Goal: Information Seeking & Learning: Find specific fact

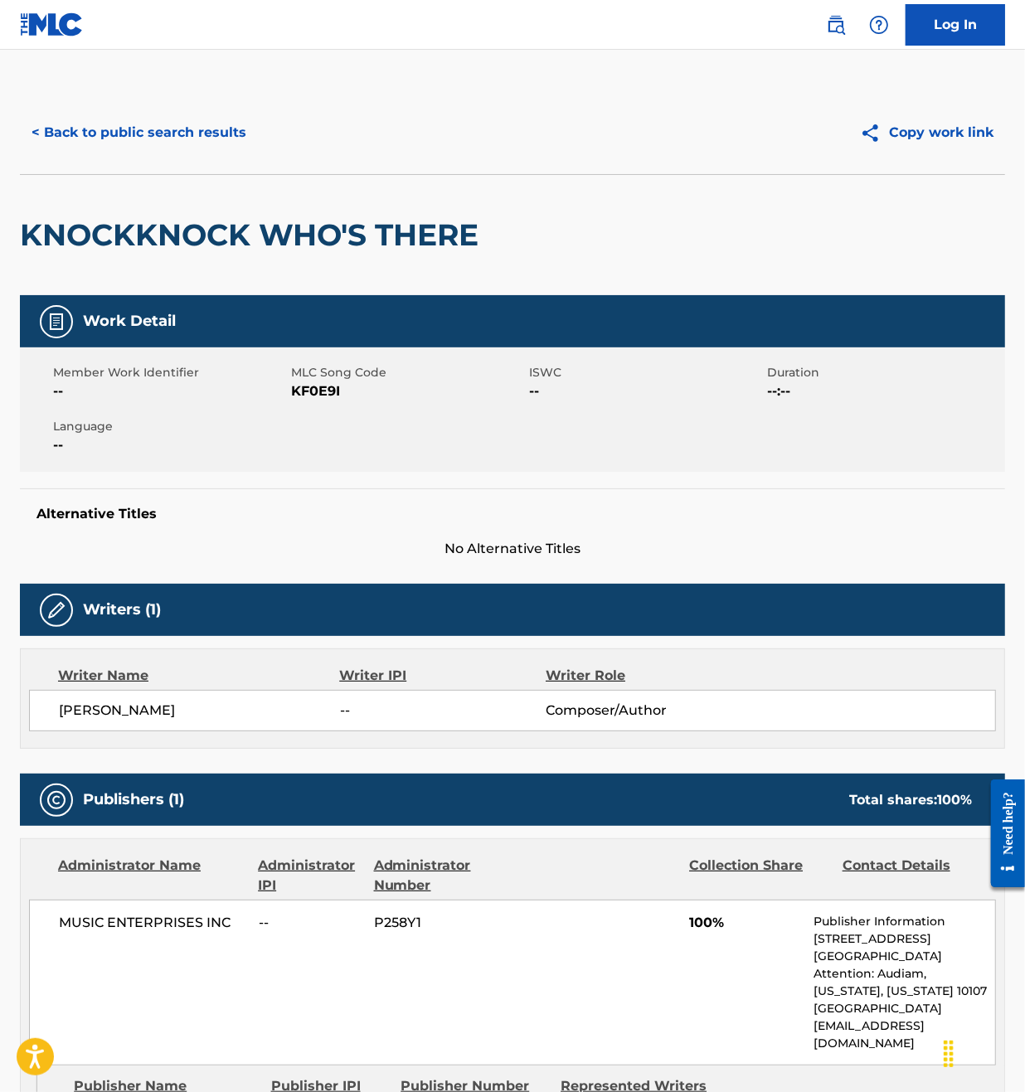
click at [152, 133] on button "< Back to public search results" at bounding box center [139, 132] width 238 height 41
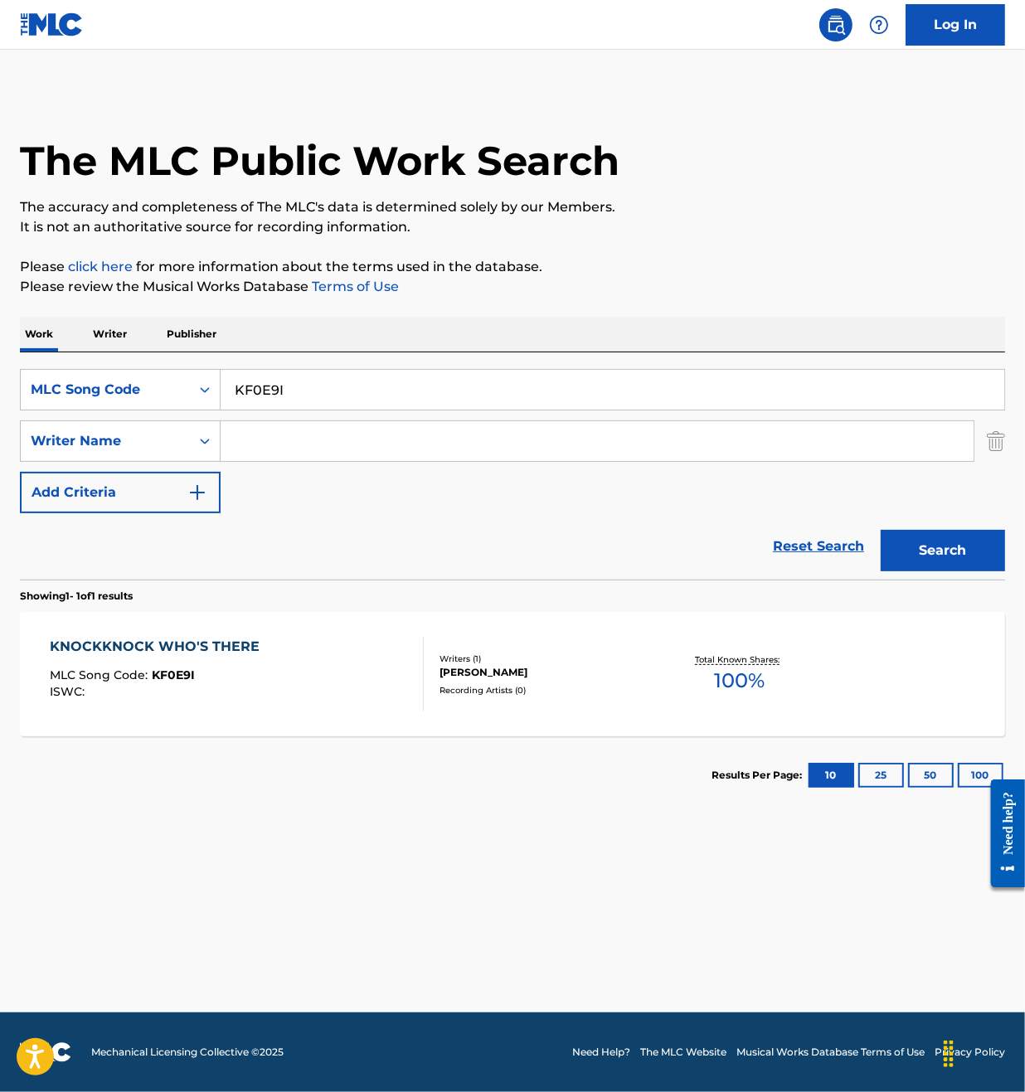
click at [319, 386] on input "KF0E9I" at bounding box center [613, 390] width 784 height 40
paste input "L71120"
type input "L71120"
drag, startPoint x: 963, startPoint y: 549, endPoint x: 901, endPoint y: 503, distance: 77.6
click at [963, 550] on button "Search" at bounding box center [943, 550] width 124 height 41
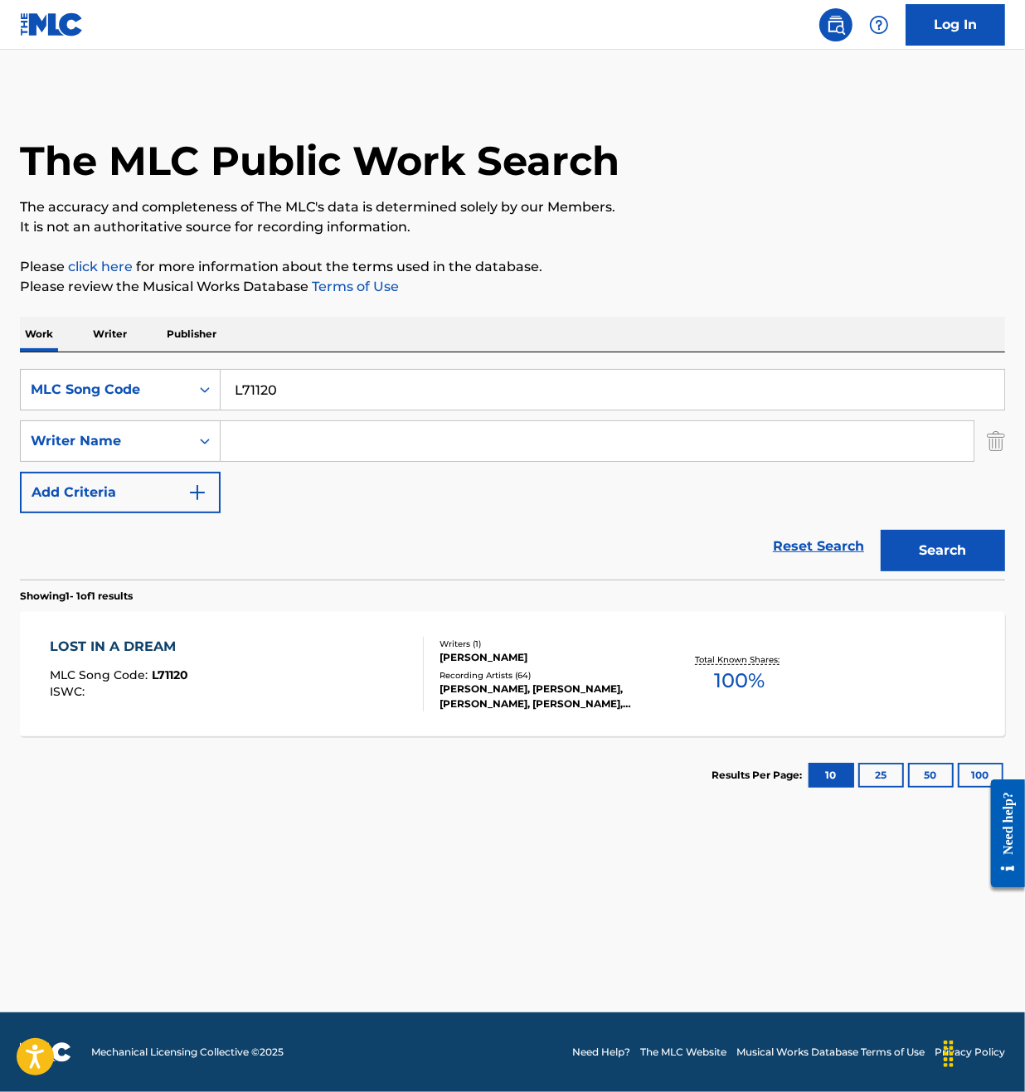
click at [313, 633] on div "LOST IN A DREAM MLC Song Code : L71120 ISWC : Writers ( 1 ) [PERSON_NAME] Recor…" at bounding box center [512, 674] width 985 height 124
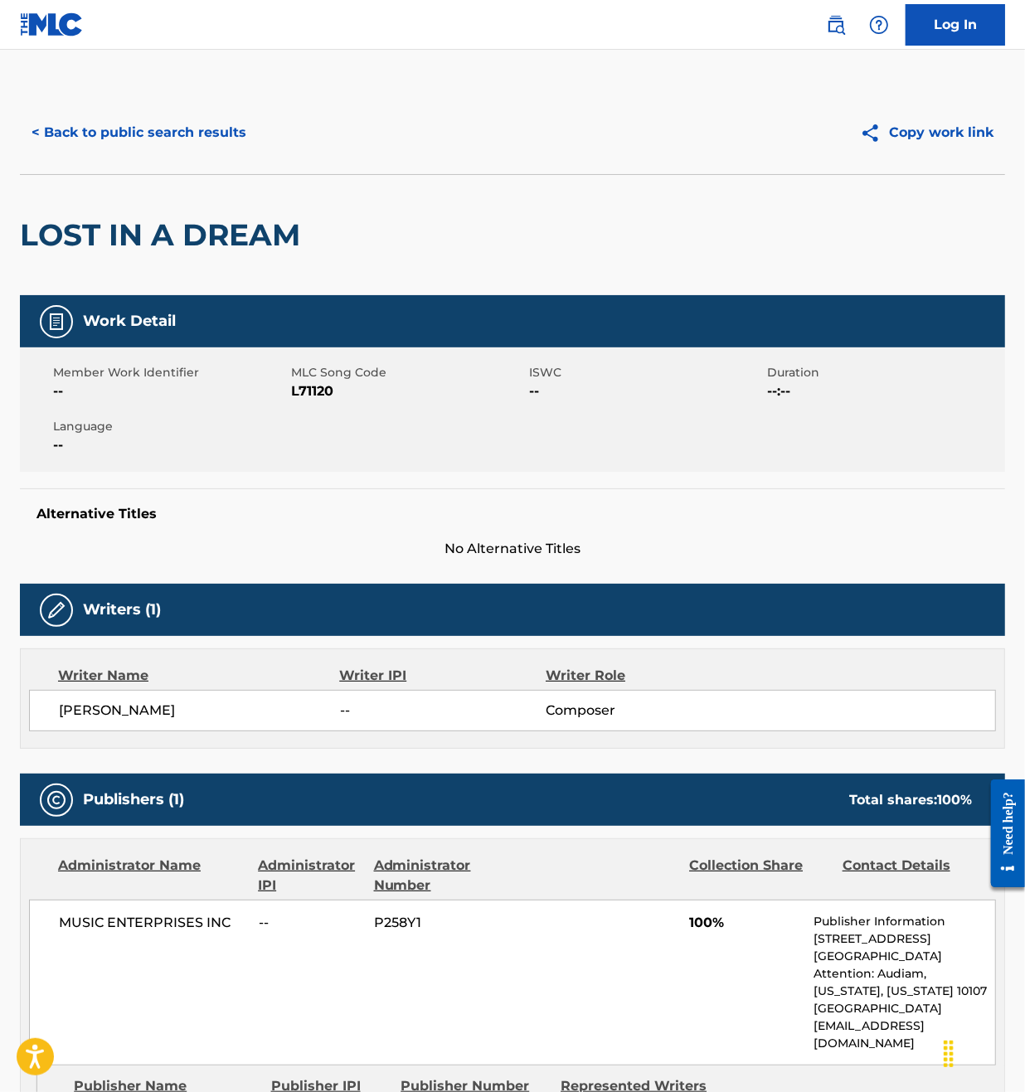
click at [134, 119] on button "< Back to public search results" at bounding box center [139, 132] width 238 height 41
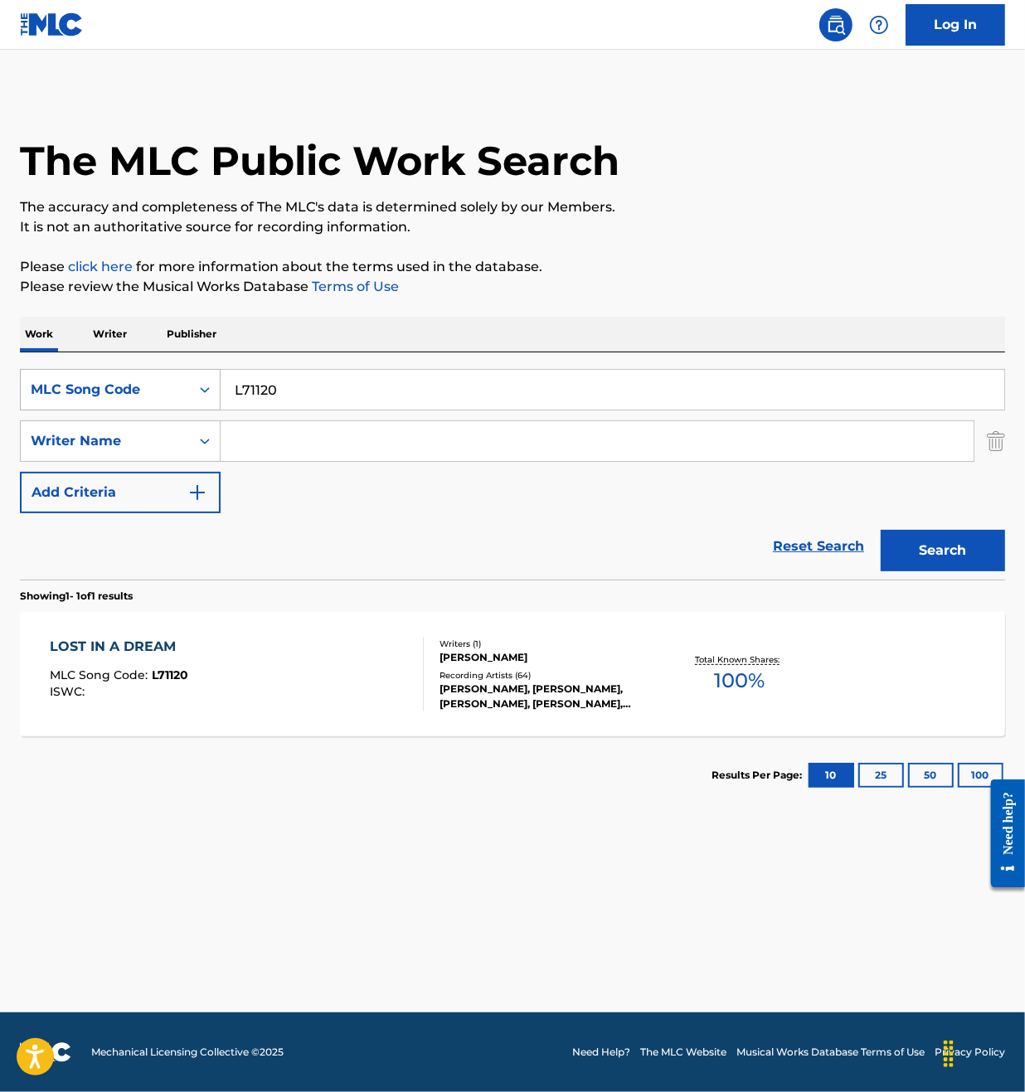
drag, startPoint x: 326, startPoint y: 379, endPoint x: 188, endPoint y: 390, distance: 138.1
click at [188, 390] on div "SearchWithCriteriafbe83a08-058c-42cc-8ff3-428b68a05afe MLC Song Code L71120" at bounding box center [512, 389] width 985 height 41
click at [170, 394] on div "MLC Song Code" at bounding box center [105, 390] width 149 height 20
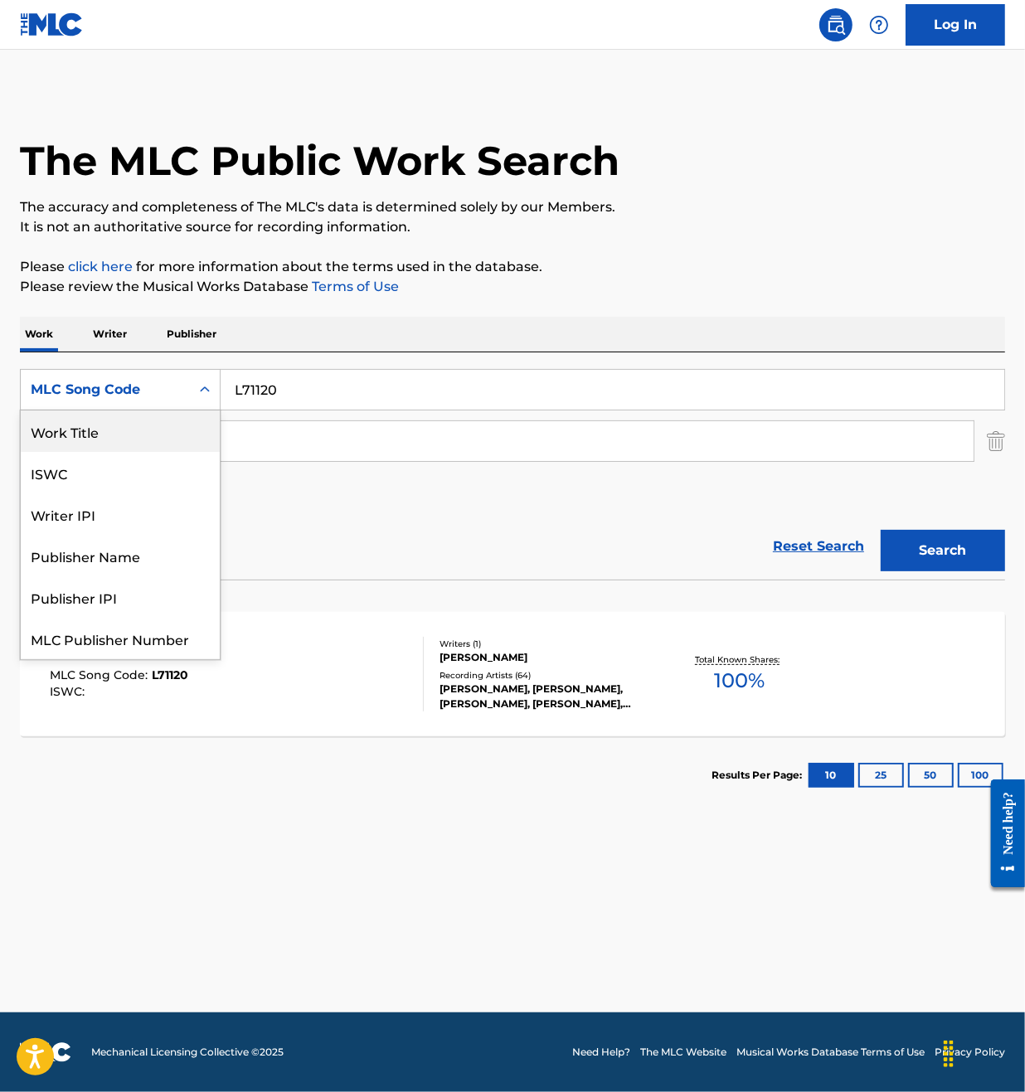
drag, startPoint x: 139, startPoint y: 430, endPoint x: 178, endPoint y: 412, distance: 43.5
click at [143, 426] on div "Work Title" at bounding box center [120, 431] width 199 height 41
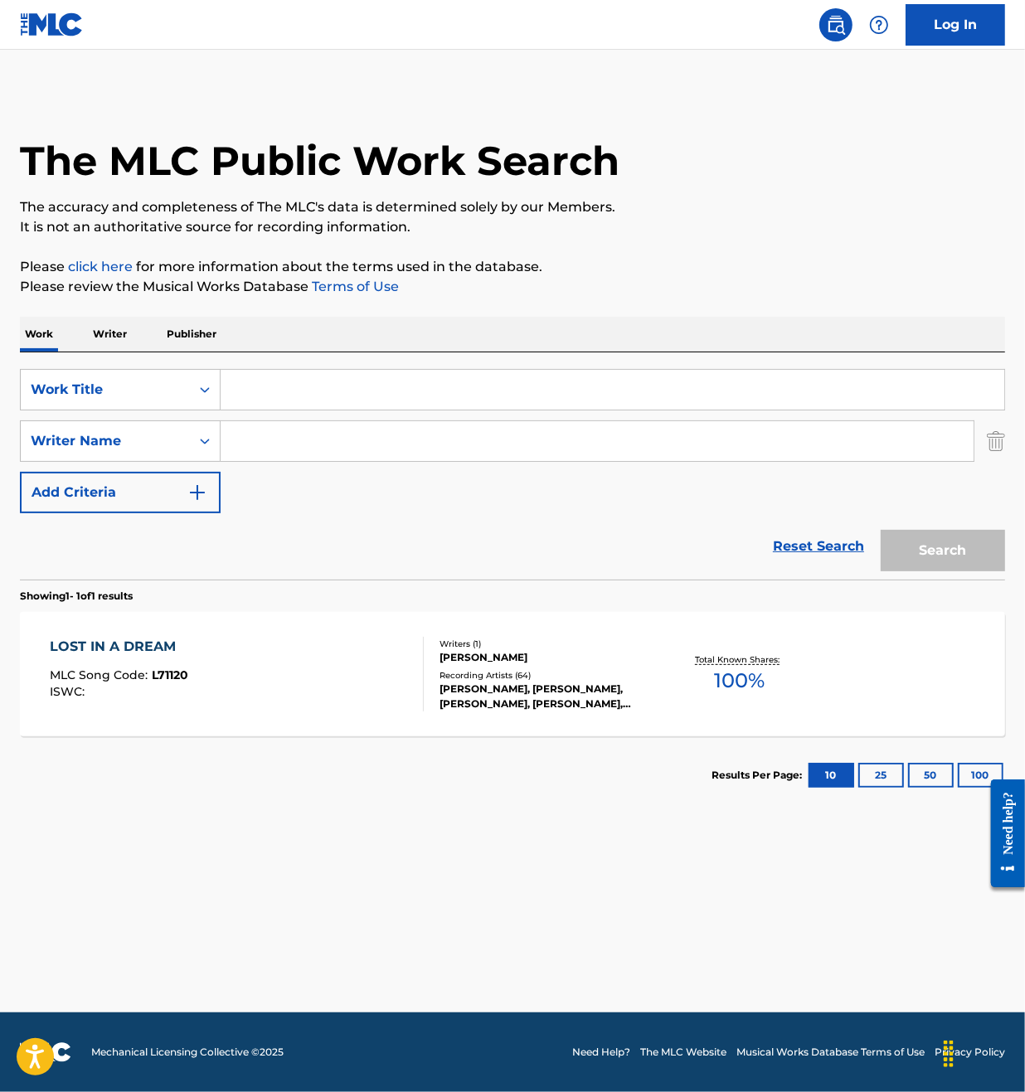
click at [287, 388] on input "Search Form" at bounding box center [613, 390] width 784 height 40
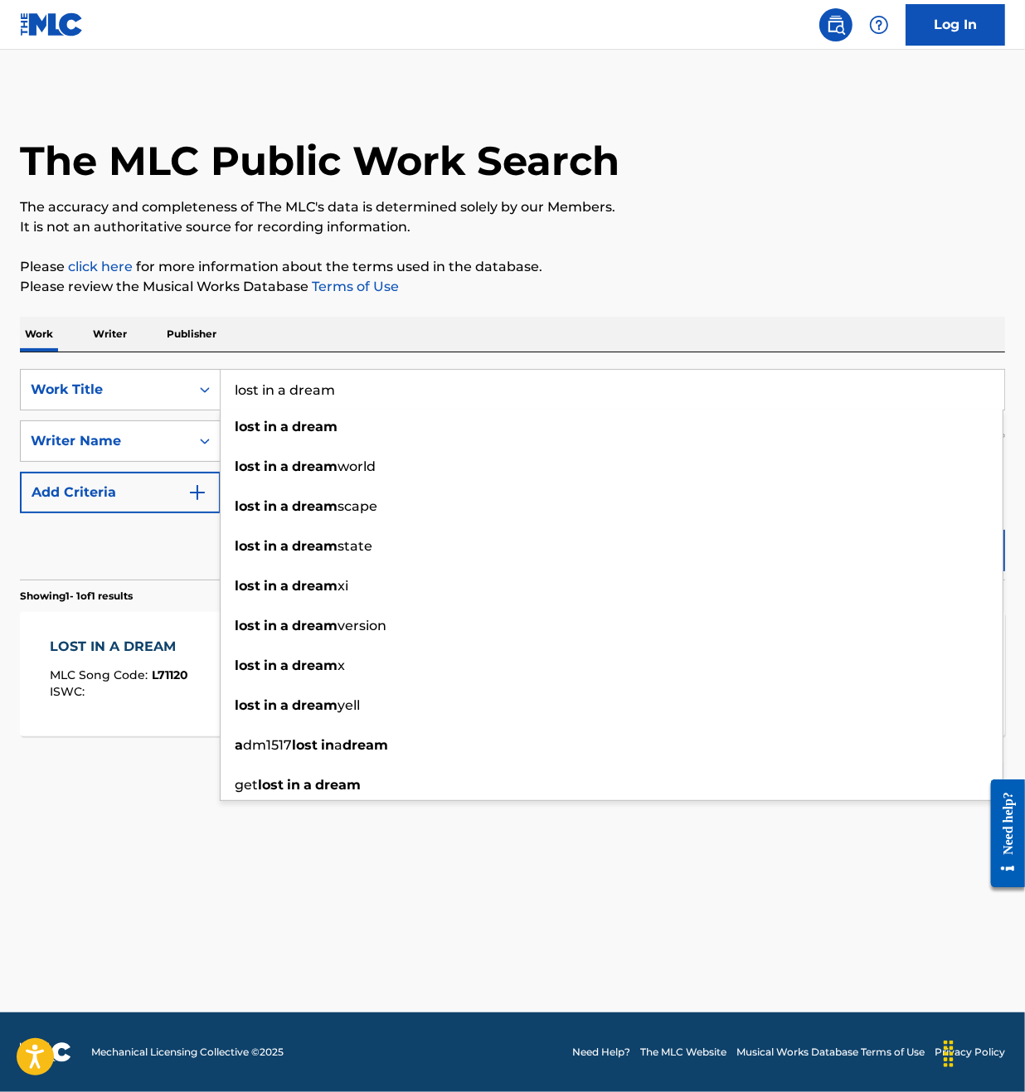
type input "lost in a dream"
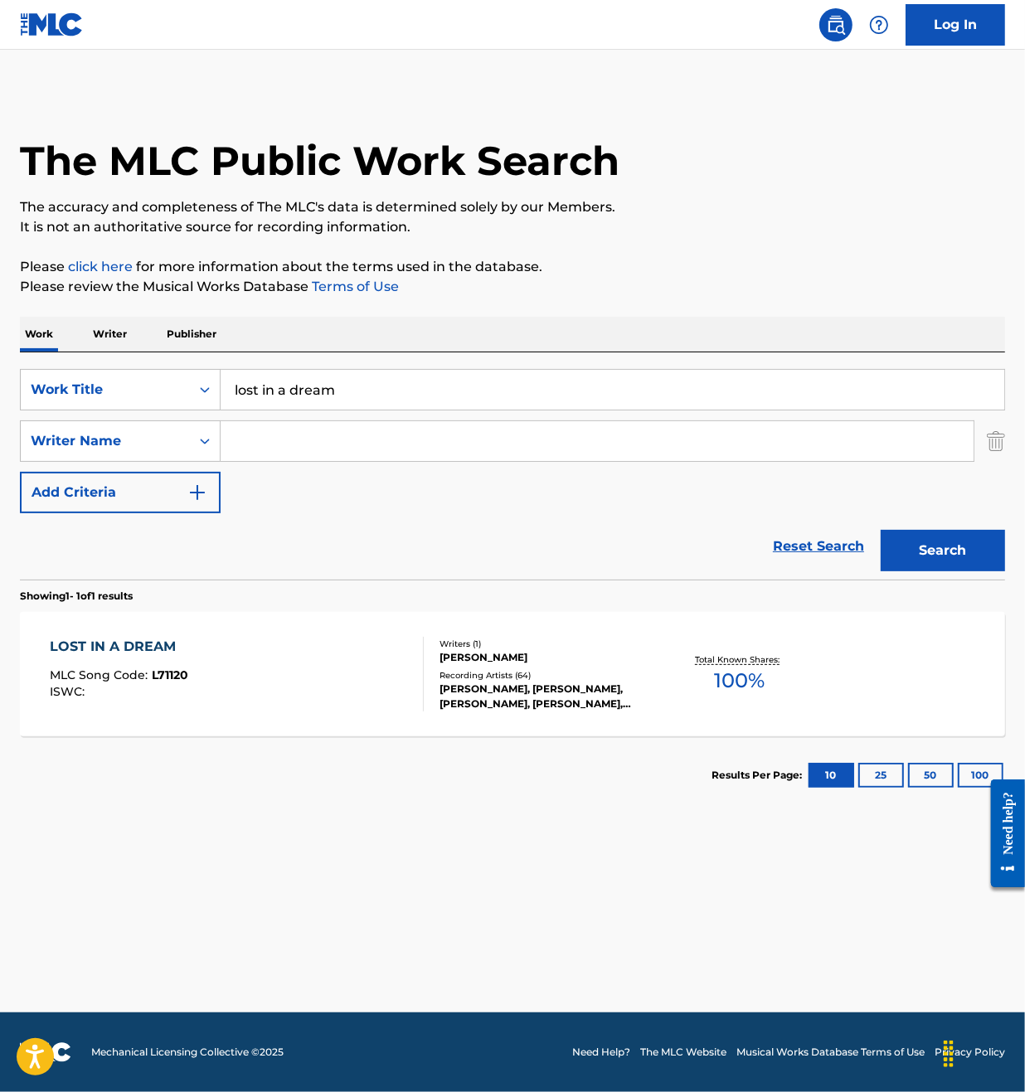
drag, startPoint x: 149, startPoint y: 564, endPoint x: 233, endPoint y: 502, distance: 104.4
click at [152, 562] on div "Reset Search Search" at bounding box center [512, 546] width 985 height 66
click at [280, 445] on input "Search Form" at bounding box center [597, 441] width 753 height 40
type input "[PERSON_NAME]"
click at [881, 530] on button "Search" at bounding box center [943, 550] width 124 height 41
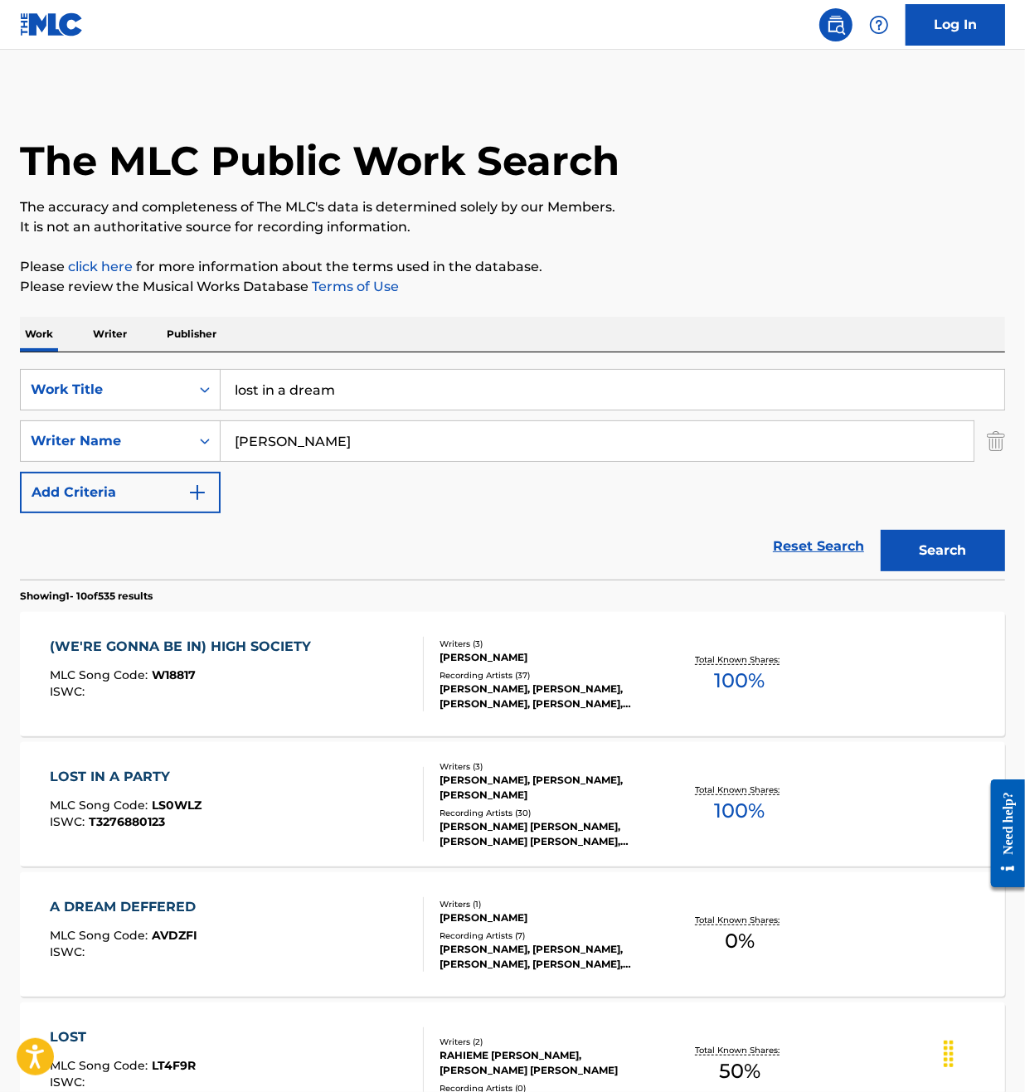
click at [322, 399] on input "lost in a dream" at bounding box center [613, 390] width 784 height 40
paste input "LE53YQ"
type input "LE53YQ"
click at [180, 400] on div "Work Title" at bounding box center [105, 390] width 169 height 32
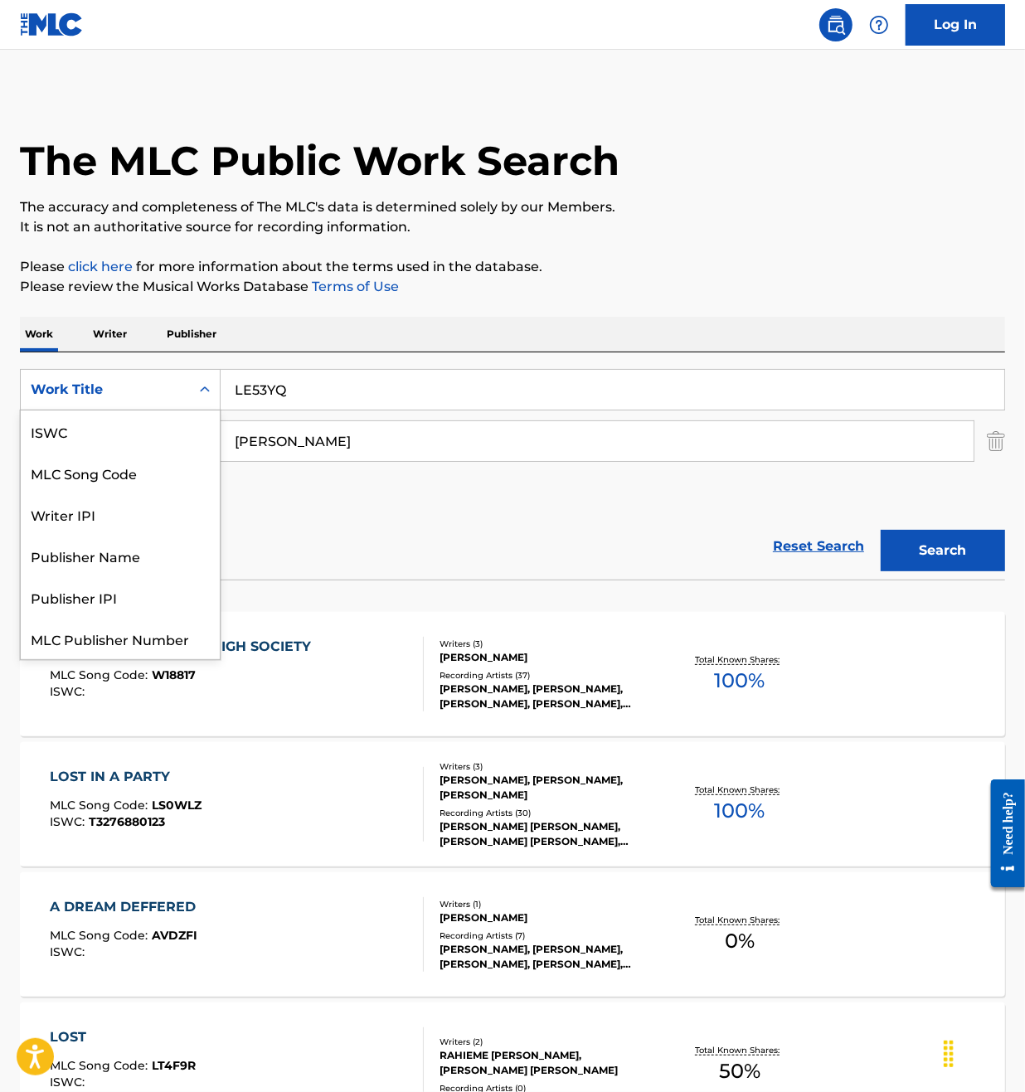
scroll to position [41, 0]
click at [110, 628] on div "Work Title" at bounding box center [120, 638] width 199 height 41
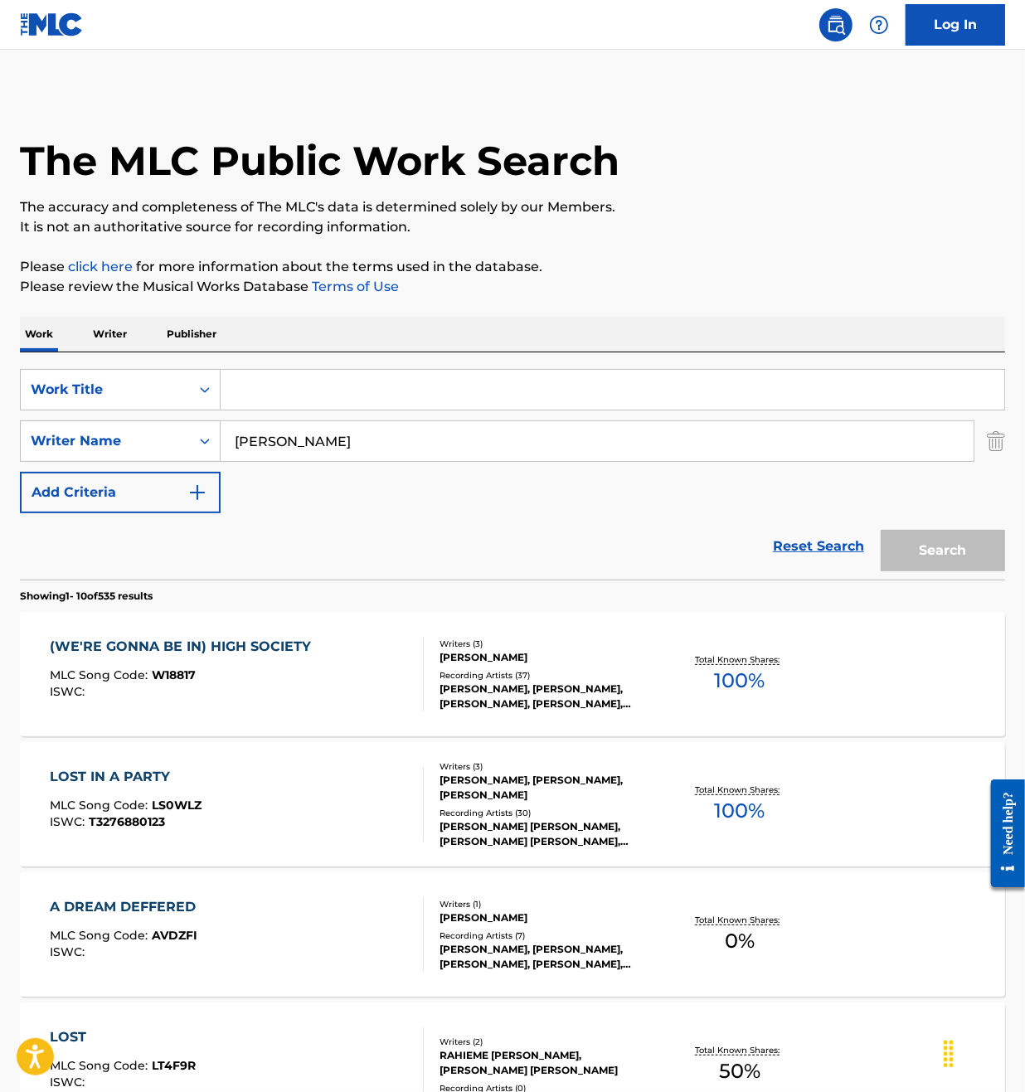
click at [279, 400] on input "Search Form" at bounding box center [613, 390] width 784 height 40
paste input "LE53YQ"
type input "LE53YQ"
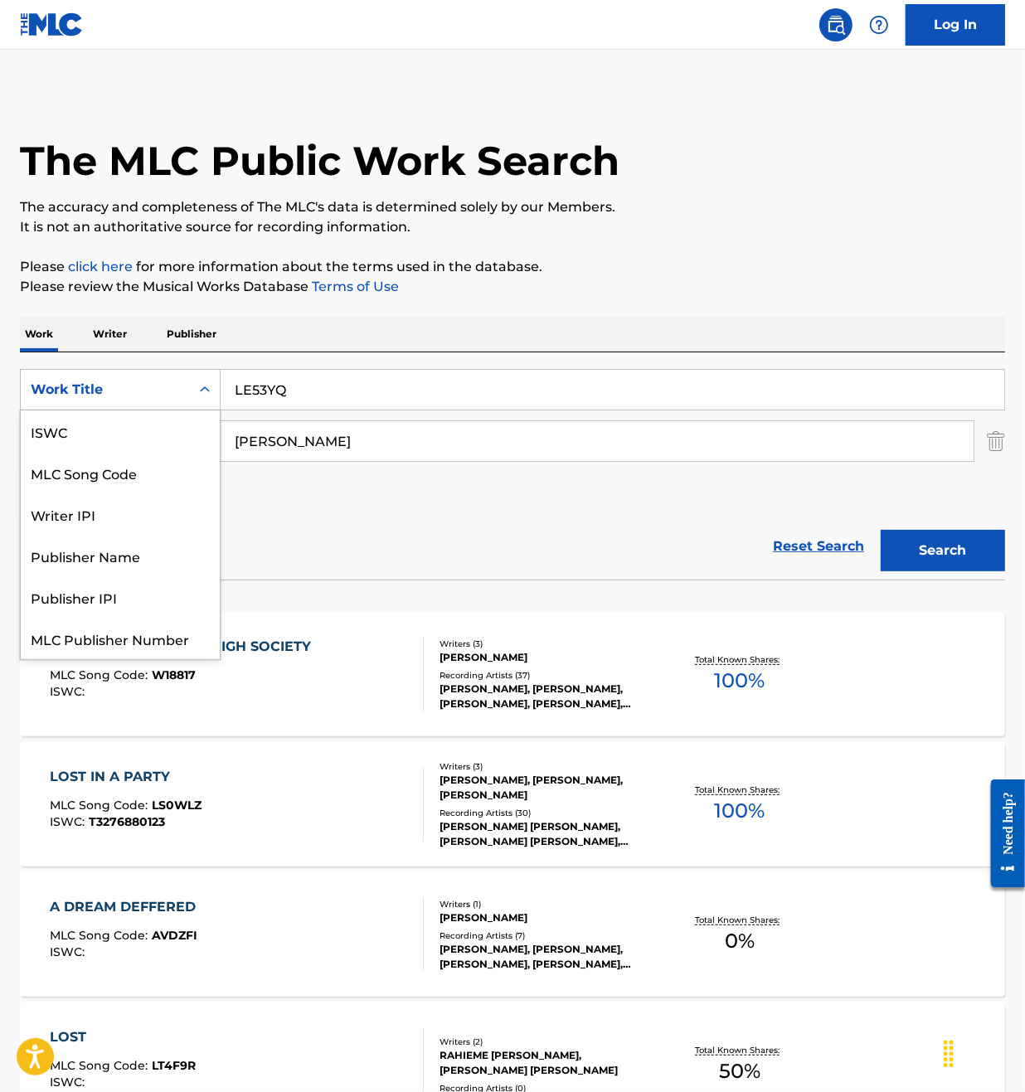
click at [188, 401] on div "Work Title" at bounding box center [105, 390] width 169 height 32
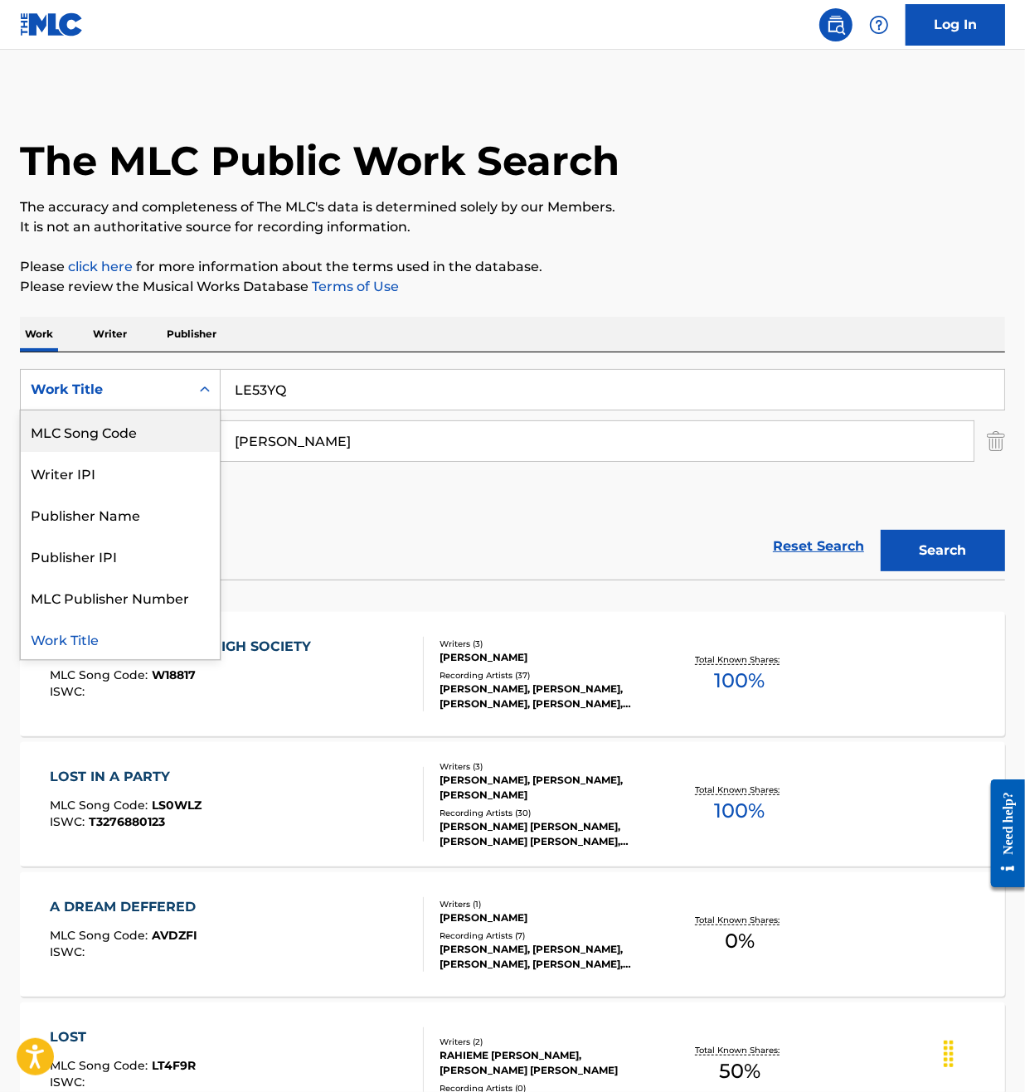
click at [129, 433] on div "MLC Song Code" at bounding box center [120, 431] width 199 height 41
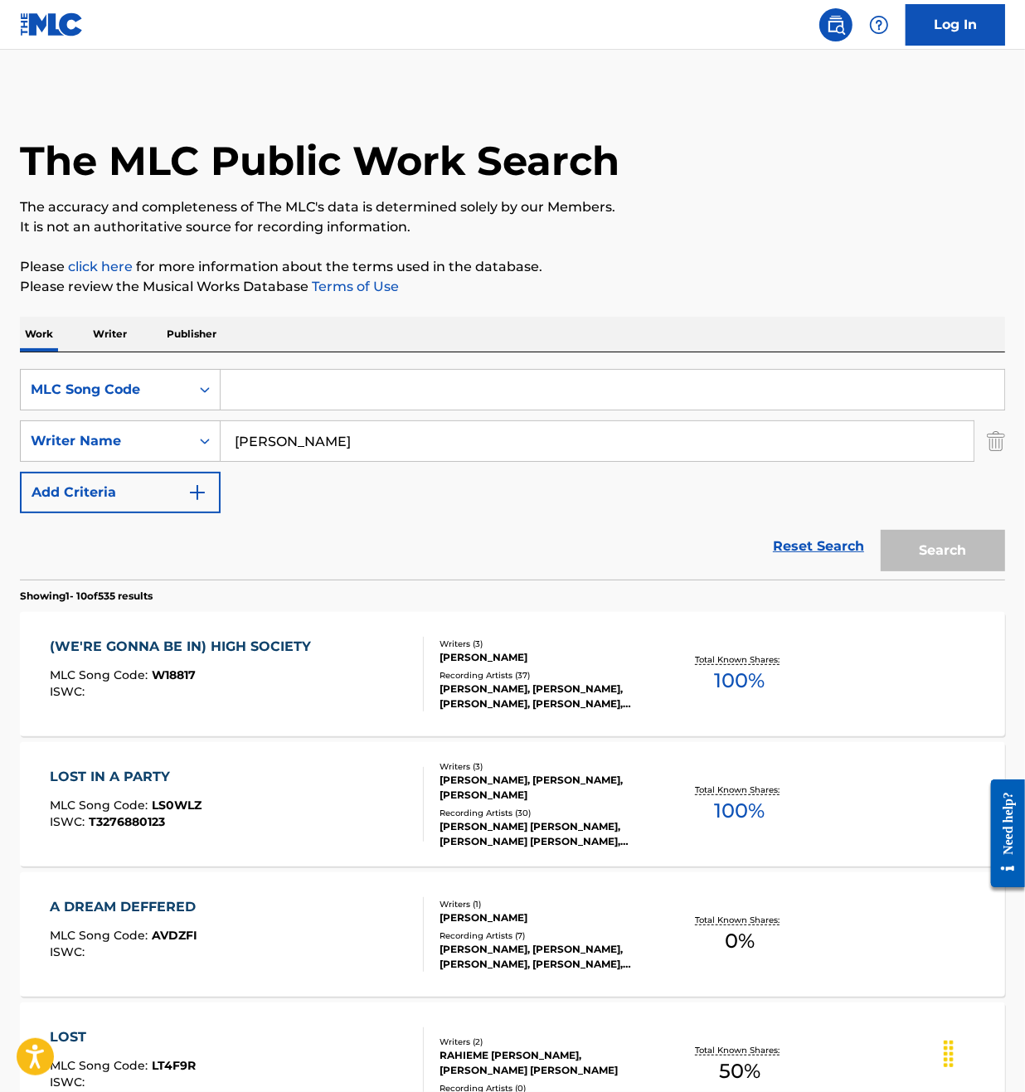
click at [246, 437] on input "[PERSON_NAME]" at bounding box center [597, 441] width 753 height 40
click at [249, 405] on input "Search Form" at bounding box center [613, 390] width 784 height 40
paste input "LE53YQ"
type input "LE53YQ"
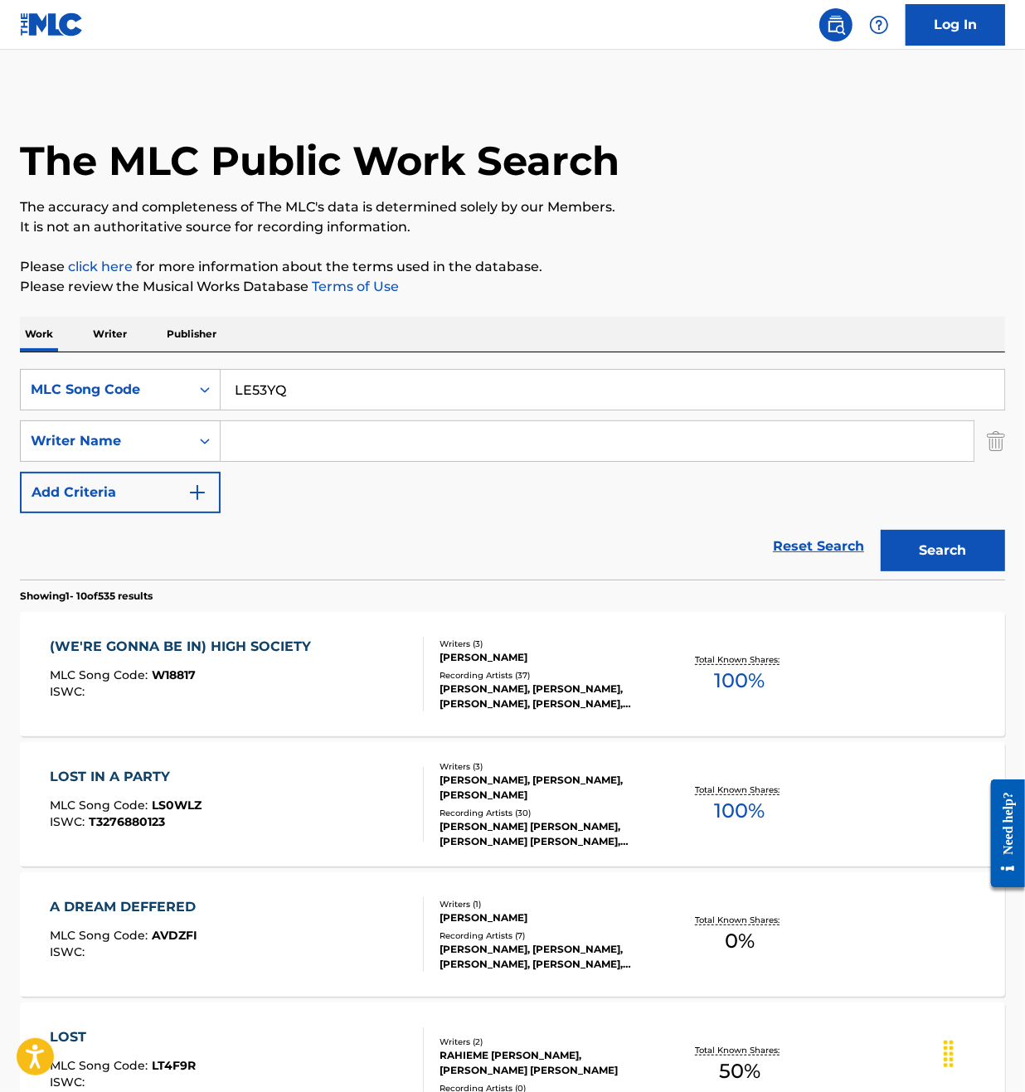
click at [946, 562] on button "Search" at bounding box center [943, 550] width 124 height 41
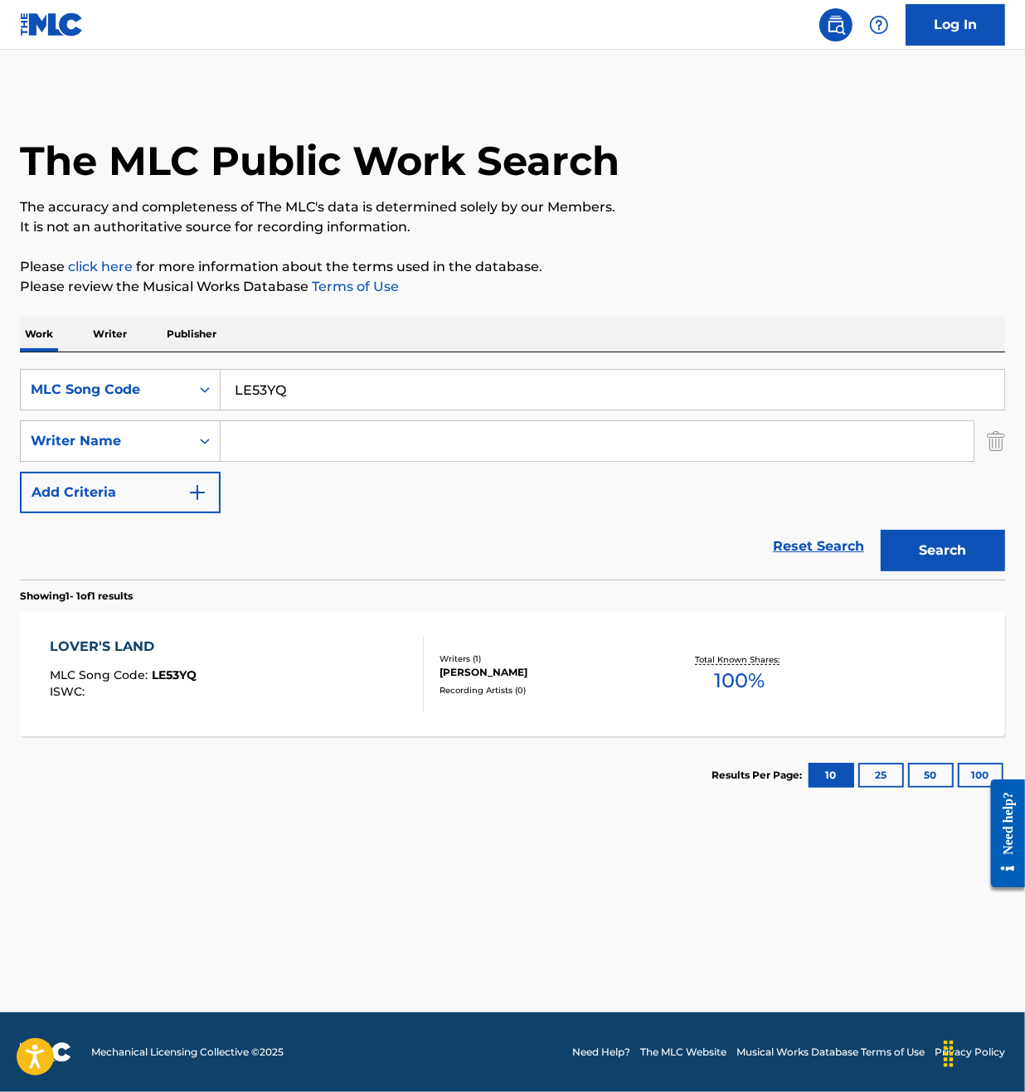
click at [253, 652] on div "LOVER'S LAND MLC Song Code : LE53YQ ISWC :" at bounding box center [237, 674] width 374 height 75
